Goal: Task Accomplishment & Management: Complete application form

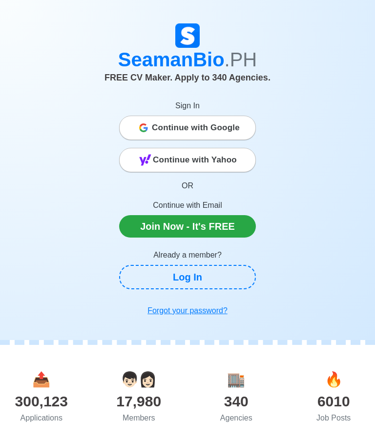
click at [220, 125] on span "Continue with Google" at bounding box center [196, 128] width 88 height 20
click at [150, 127] on div "Continue with Google" at bounding box center [188, 128] width 136 height 20
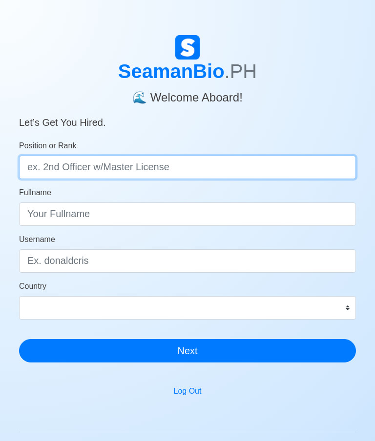
click at [226, 164] on input "Position or Rank" at bounding box center [187, 167] width 337 height 23
type input "Steward"
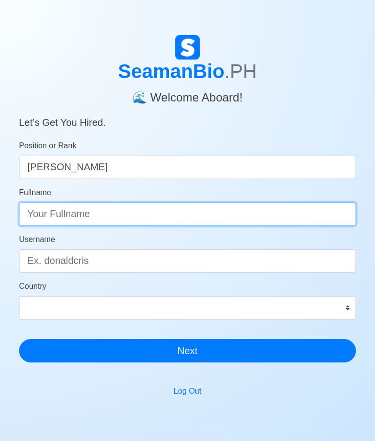
click at [62, 217] on input "Fullname" at bounding box center [187, 214] width 337 height 23
type input "Jonathan L. Ahuday"
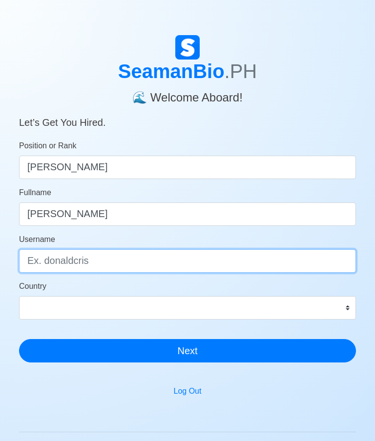
click at [234, 267] on input "Username" at bounding box center [187, 261] width 337 height 23
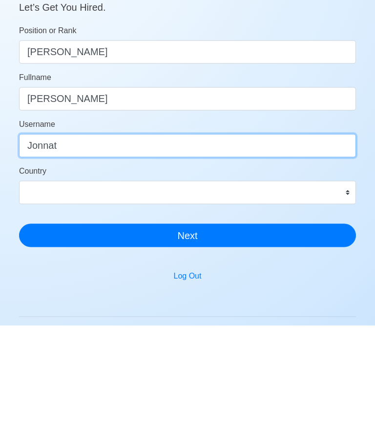
type input "Jonnat"
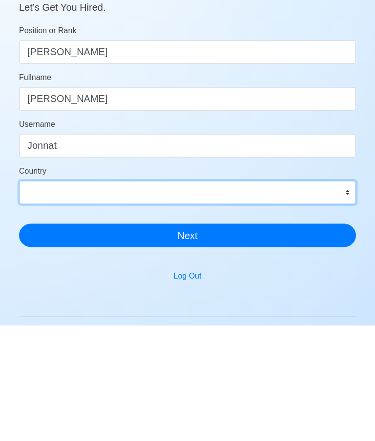
click at [287, 296] on select "Afghanistan Åland Islands Albania Algeria American Samoa Andorra Angola Anguill…" at bounding box center [187, 307] width 337 height 23
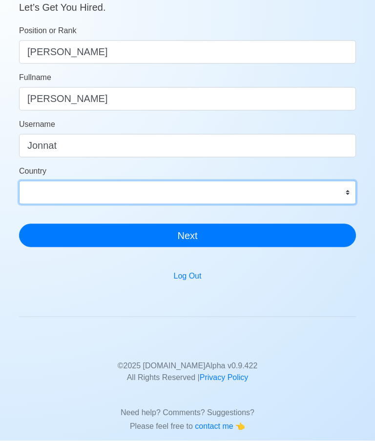
select select "PH"
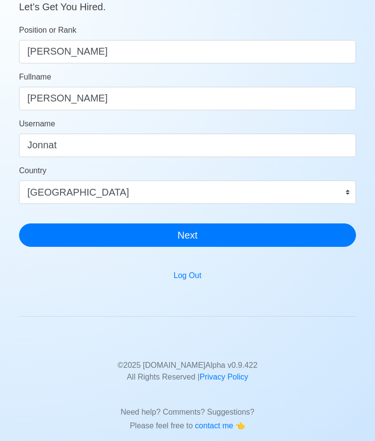
click at [185, 243] on button "Next" at bounding box center [187, 235] width 337 height 23
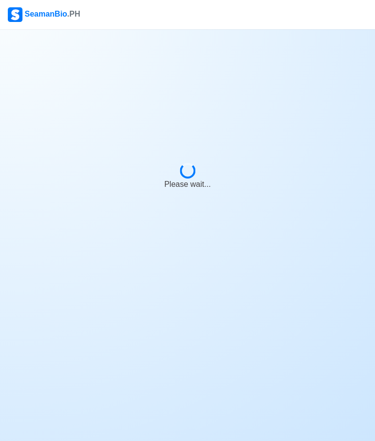
scroll to position [39, 0]
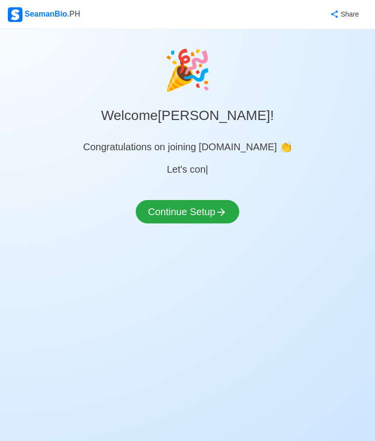
click at [221, 207] on icon at bounding box center [221, 213] width 12 height 12
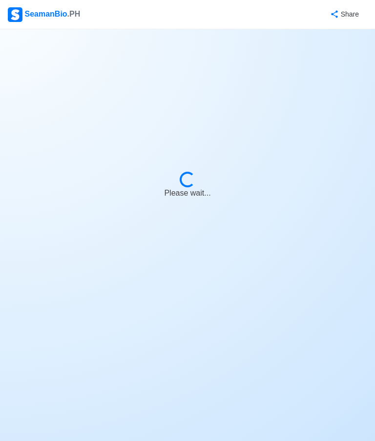
select select "Visible for Hiring"
select select "PH"
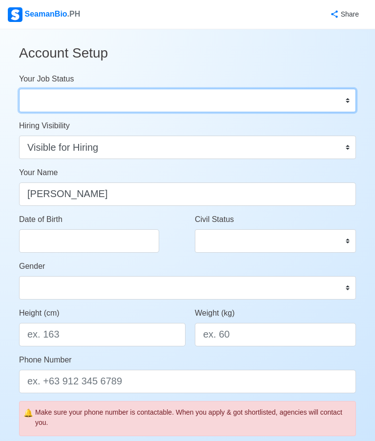
click at [273, 108] on select "Onboard Actively Looking for Job Not Looking for Job" at bounding box center [187, 100] width 337 height 23
select select "Actively Looking for Job"
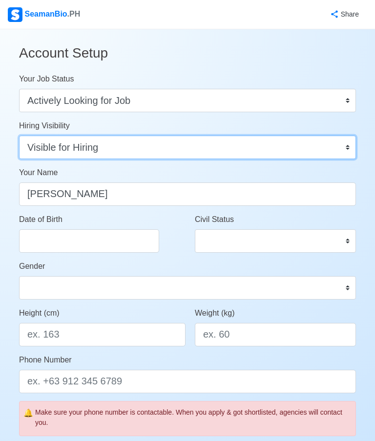
click at [261, 147] on select "Visible for Hiring Not Visible for Hiring" at bounding box center [187, 147] width 337 height 23
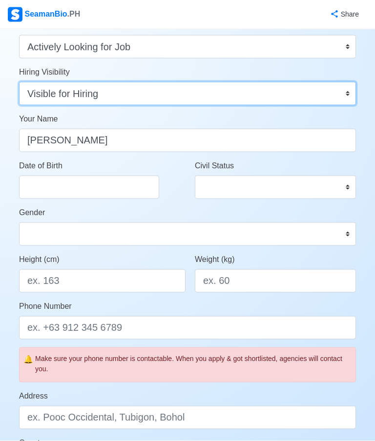
scroll to position [57, 0]
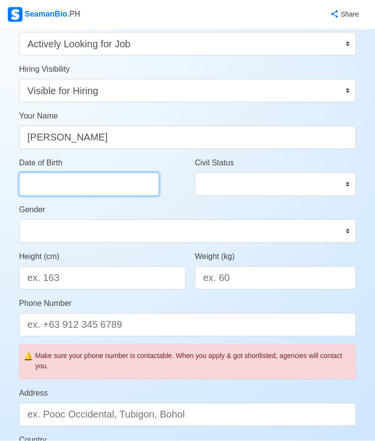
click at [47, 185] on input "Date of Birth" at bounding box center [89, 184] width 140 height 23
select select "****"
select select "******"
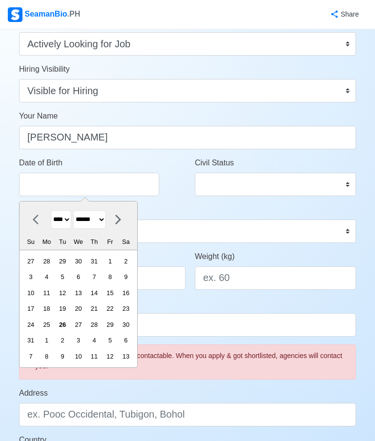
click at [71, 216] on select "**** **** **** **** **** **** **** **** **** **** **** **** **** **** **** ****…" at bounding box center [61, 219] width 21 height 19
select select "****"
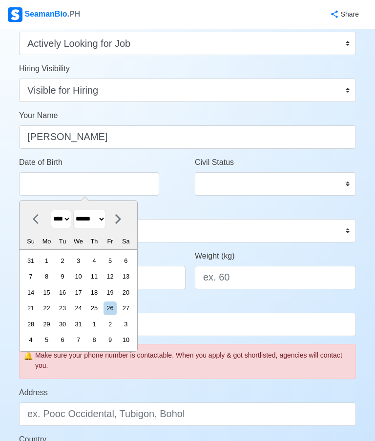
click at [106, 219] on select "******* ******** ***** ***** *** **** **** ****** ********* ******* ******** **…" at bounding box center [89, 219] width 33 height 19
click at [132, 263] on div "6" at bounding box center [125, 260] width 13 height 13
type input "08/06/1994"
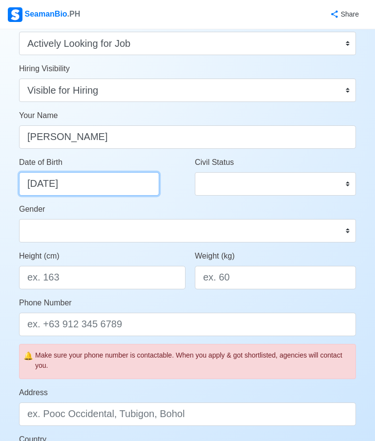
scroll to position [57, 0]
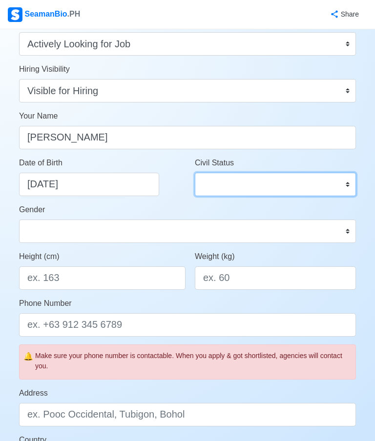
click at [241, 186] on select "Single Married Widowed Separated" at bounding box center [275, 184] width 161 height 23
select select "Single"
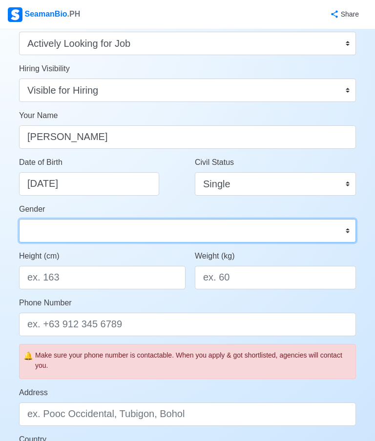
click at [186, 237] on select "Male Female" at bounding box center [187, 230] width 337 height 23
select select "Male"
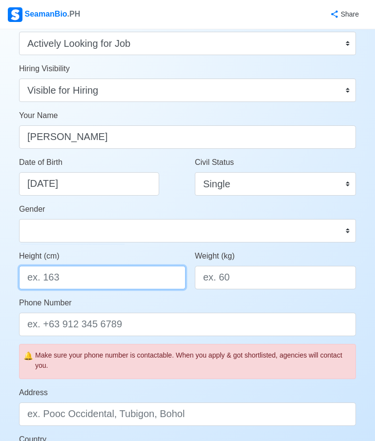
click at [138, 285] on input "Height (cm)" at bounding box center [102, 277] width 167 height 23
type input "169"
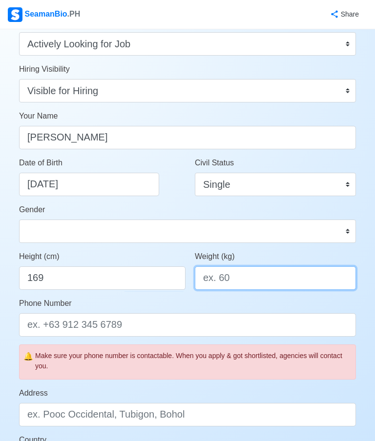
click at [284, 284] on input "Weight (kg)" at bounding box center [275, 278] width 161 height 23
type input "A"
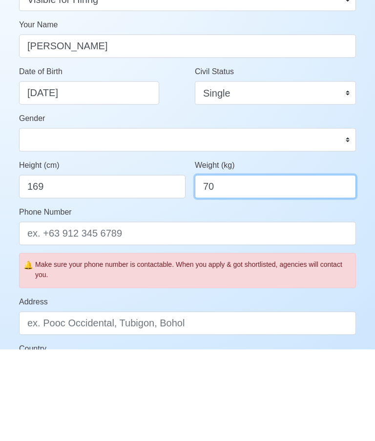
type input "70"
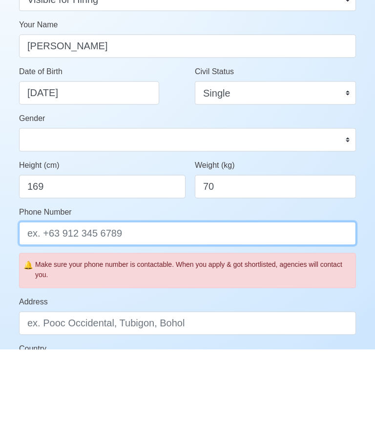
click at [82, 313] on input "Phone Number" at bounding box center [187, 324] width 337 height 23
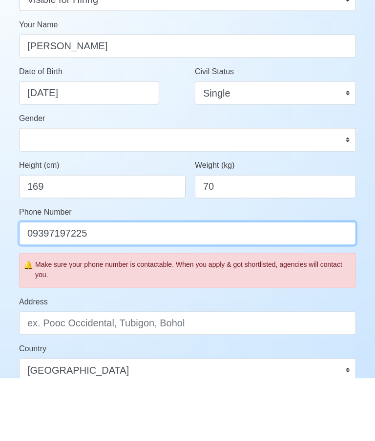
scroll to position [86, 0]
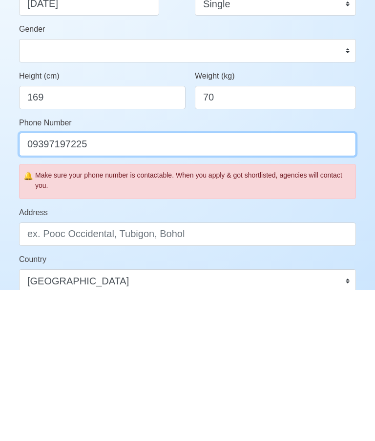
type input "09397197225"
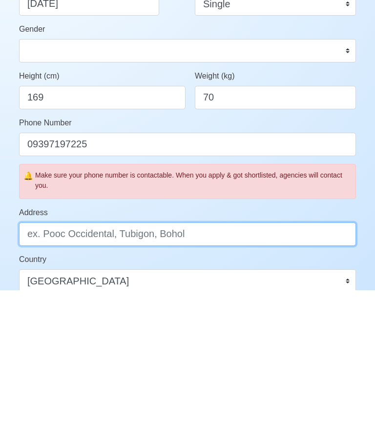
click at [238, 374] on input "Address" at bounding box center [187, 385] width 337 height 23
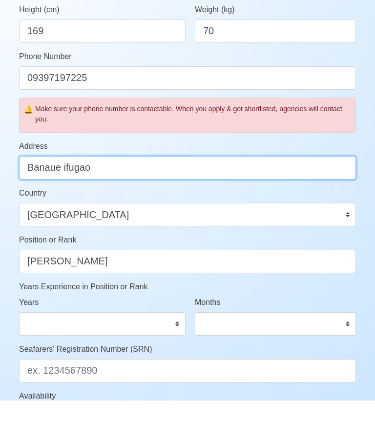
scroll to position [272, 0]
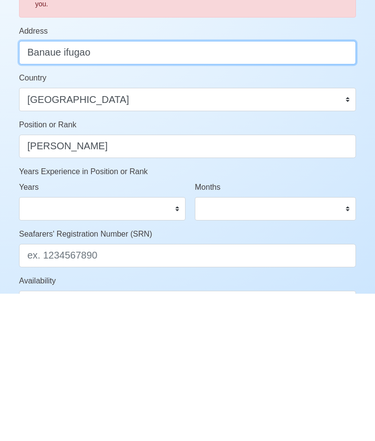
type input "Banaue ifugao"
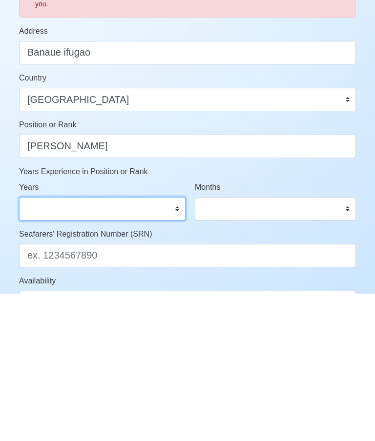
click at [146, 345] on select "0 1 2 3 4 5 6 7 8 9 10 11 12 13 14 15 16 17 18 19 20 21 22 23 24 25 26 27 28 29…" at bounding box center [102, 356] width 167 height 23
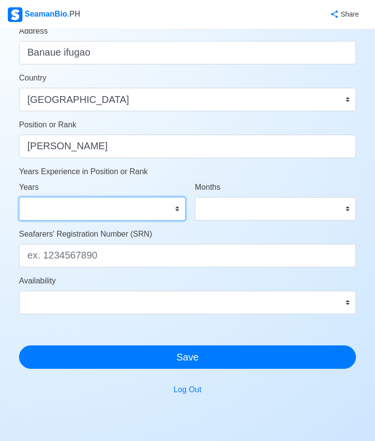
select select "5"
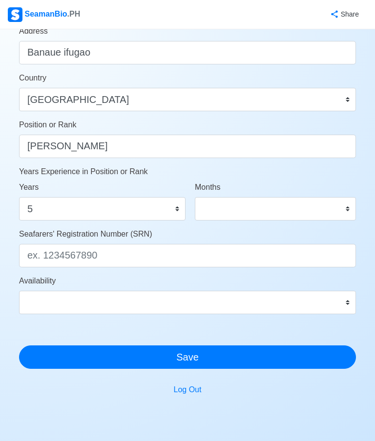
click at [277, 208] on select "0 1 2 3 4 5 6 7 8 9 10 11" at bounding box center [275, 208] width 161 height 23
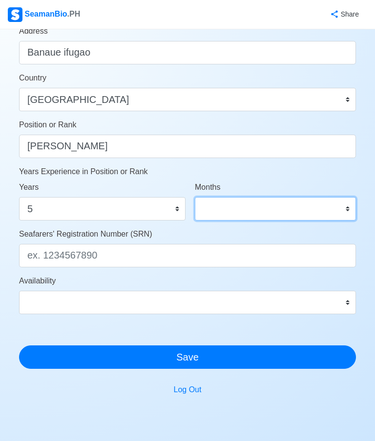
select select "0"
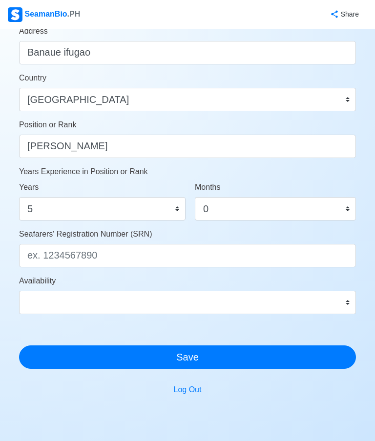
click at [288, 257] on input "Seafarers' Registration Number (SRN)" at bounding box center [187, 255] width 337 height 23
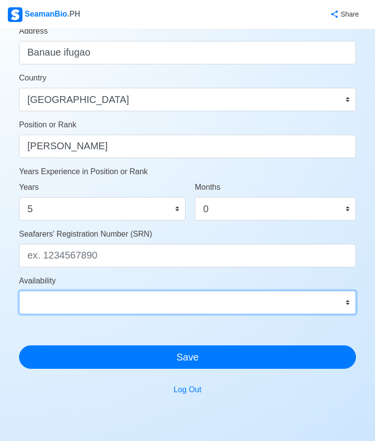
click at [119, 309] on select "Immediate Sep 2025 Oct 2025 Nov 2025 Dec 2025 Jan 2026 Feb 2026 Mar 2026 Apr 20…" at bounding box center [187, 302] width 337 height 23
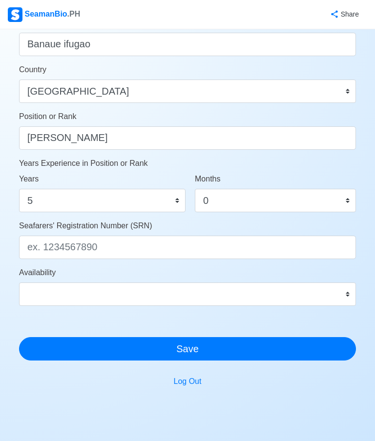
click at [276, 250] on input "Seafarers' Registration Number (SRN)" at bounding box center [187, 247] width 337 height 23
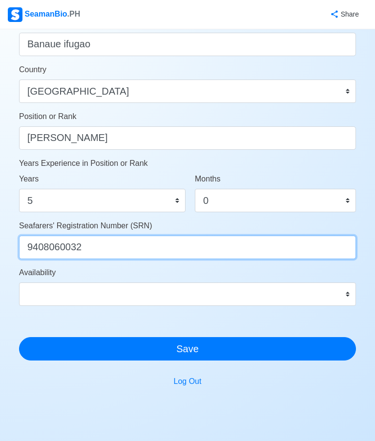
type input "9408060032"
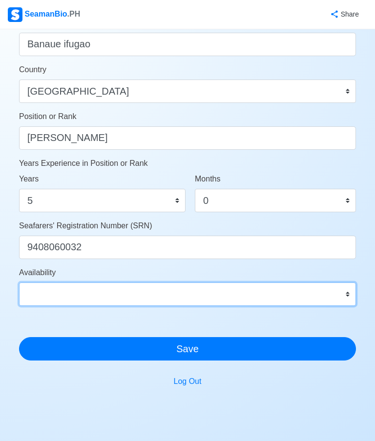
click at [263, 296] on select "Immediate Sep 2025 Oct 2025 Nov 2025 Dec 2025 Jan 2026 Feb 2026 Mar 2026 Apr 20…" at bounding box center [187, 294] width 337 height 23
select select "4102416000000"
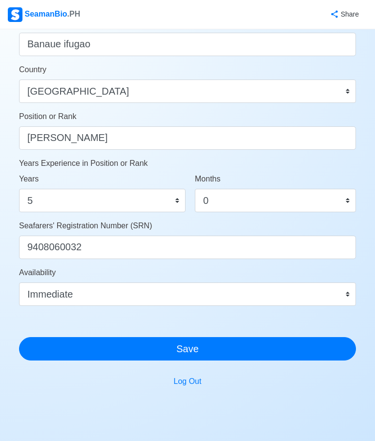
click at [282, 349] on button "Save" at bounding box center [187, 348] width 337 height 23
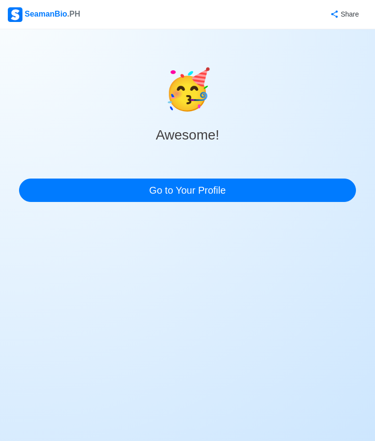
scroll to position [39, 0]
click at [268, 179] on link "Go to Your Profile" at bounding box center [187, 190] width 337 height 23
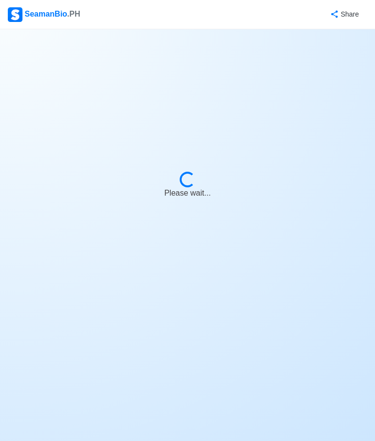
select select "Actively Looking for Job"
select select "Visible for Hiring"
select select "Single"
select select "Male"
select select "PH"
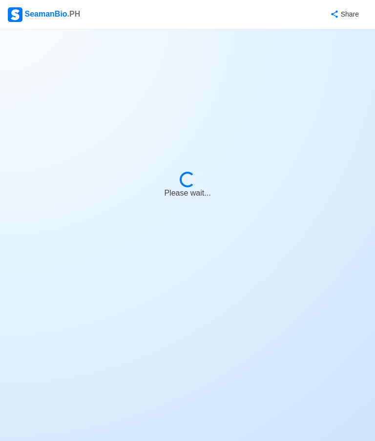
select select "5"
select select "0"
select select "4102416000000"
